Goal: Task Accomplishment & Management: Use online tool/utility

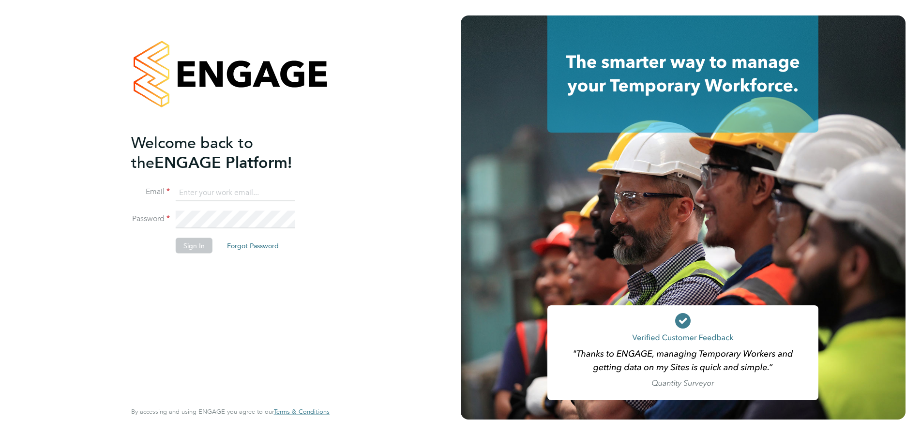
click at [200, 197] on input at bounding box center [236, 192] width 120 height 17
type input "kelly@corerecruiter.co.uk"
click at [198, 241] on button "Sign In" at bounding box center [194, 245] width 37 height 15
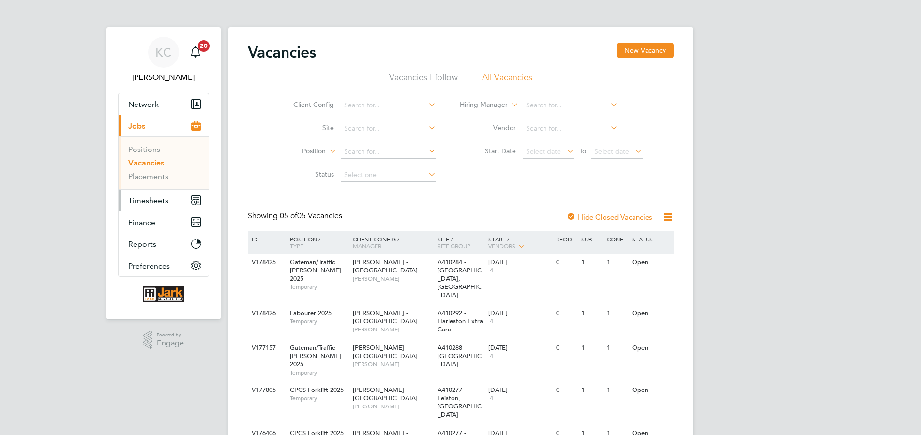
click at [152, 203] on span "Timesheets" at bounding box center [148, 200] width 40 height 9
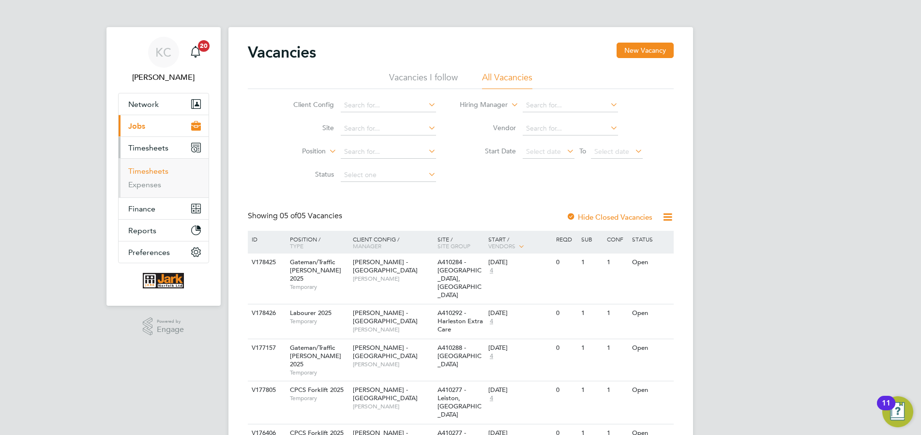
click at [155, 172] on link "Timesheets" at bounding box center [148, 170] width 40 height 9
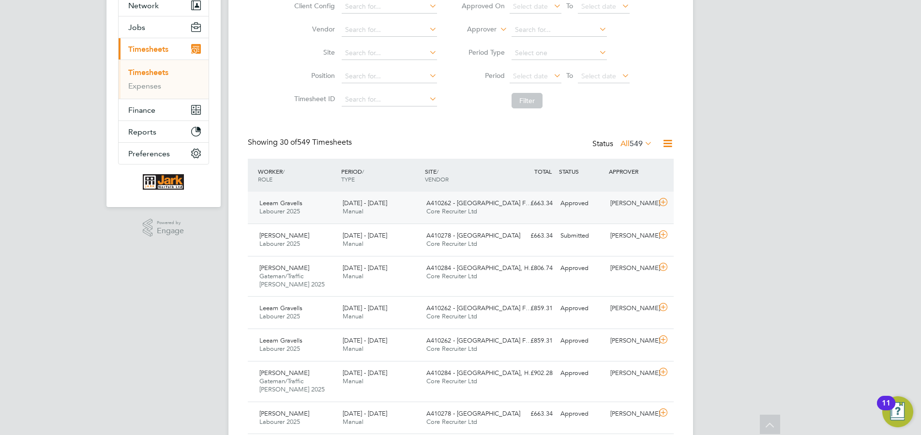
click at [438, 207] on span "A410262 - [GEOGRAPHIC_DATA] F…" at bounding box center [478, 203] width 105 height 8
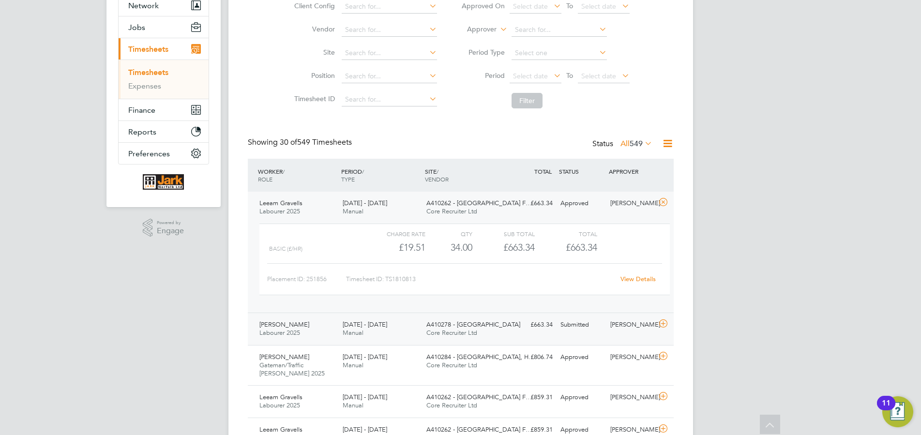
click at [562, 335] on div "[PERSON_NAME] Labourer 2025 [DATE] - [DATE] [DATE] - [DATE] Manual A410278 - Lo…" at bounding box center [461, 329] width 426 height 32
